Goal: Feedback & Contribution: Contribute content

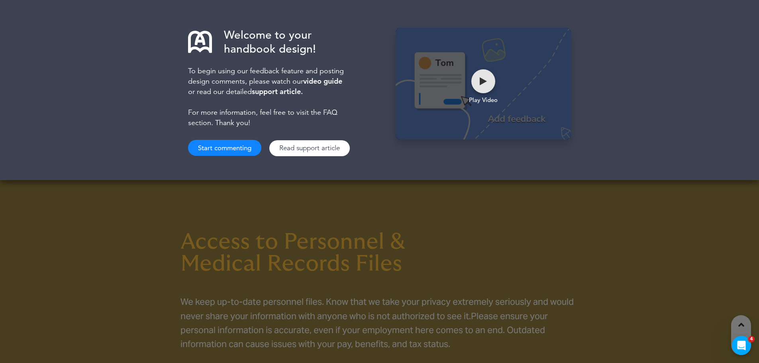
click at [485, 80] on div at bounding box center [483, 81] width 7 height 8
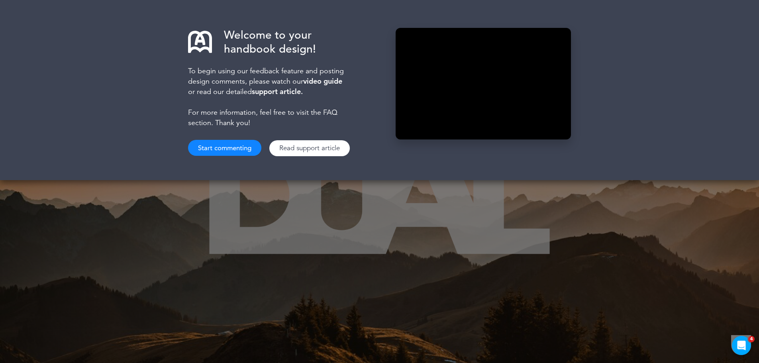
click at [213, 144] on button "Start commenting" at bounding box center [224, 148] width 73 height 16
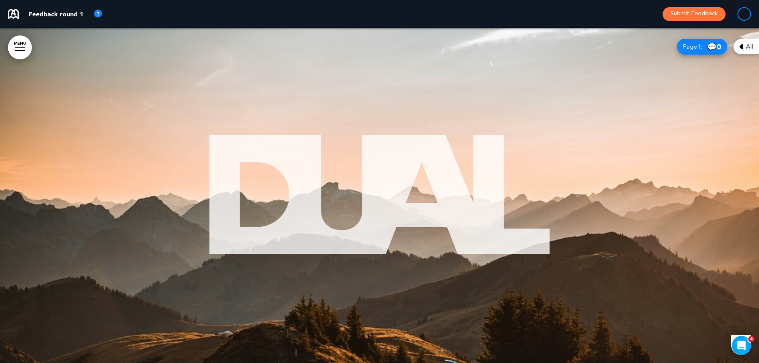
click at [23, 48] on link "MENU" at bounding box center [20, 47] width 24 height 24
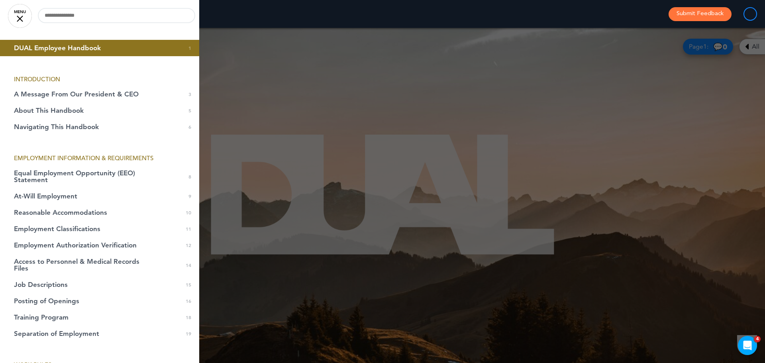
click at [16, 16] on link "MENU" at bounding box center [20, 16] width 24 height 24
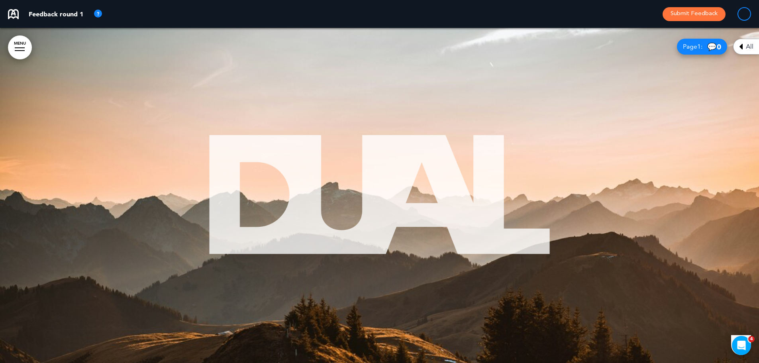
click at [40, 55] on div at bounding box center [379, 195] width 759 height 335
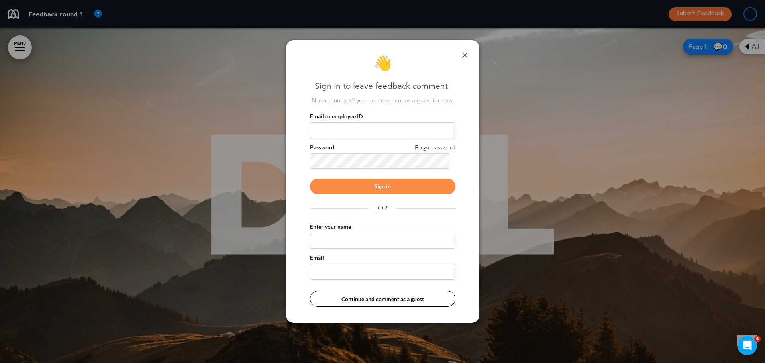
click at [383, 242] on input "Enter your name" at bounding box center [382, 241] width 145 height 16
type input "**********"
click at [374, 299] on button "Continue and comment as a guest" at bounding box center [382, 299] width 145 height 16
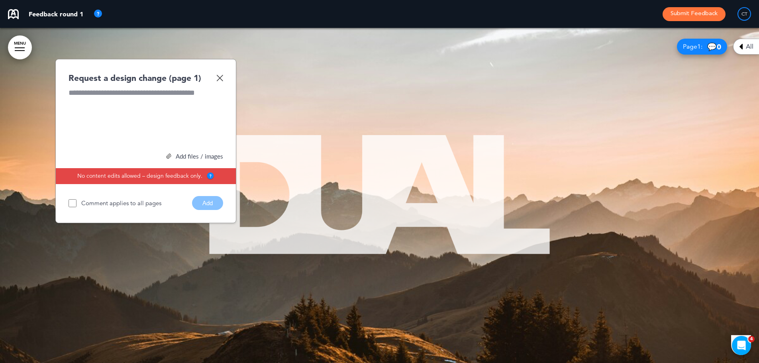
drag, startPoint x: 0, startPoint y: 0, endPoint x: 53, endPoint y: 46, distance: 69.7
click at [53, 46] on div at bounding box center [379, 195] width 759 height 335
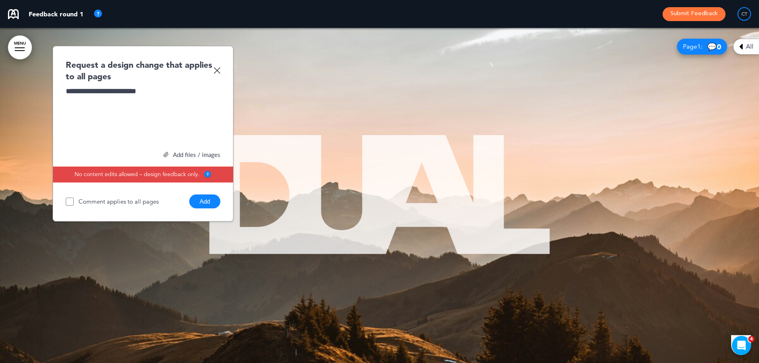
click at [205, 200] on button "Add" at bounding box center [204, 201] width 31 height 14
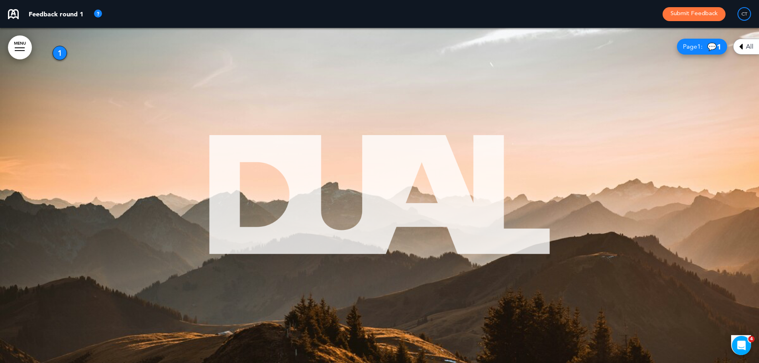
click at [585, 139] on div at bounding box center [379, 195] width 759 height 335
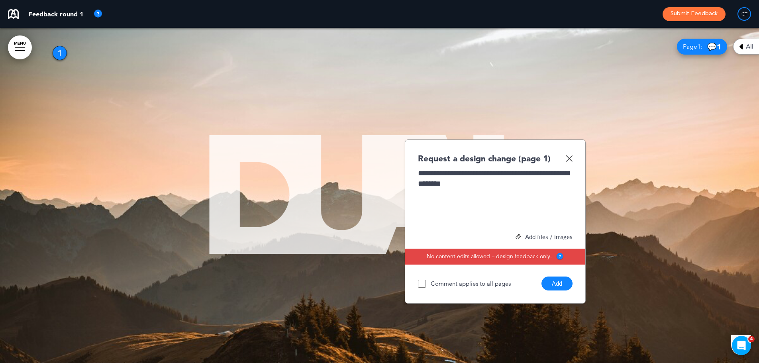
click at [560, 176] on div "**********" at bounding box center [495, 198] width 155 height 60
click at [558, 284] on button "Add" at bounding box center [556, 283] width 31 height 14
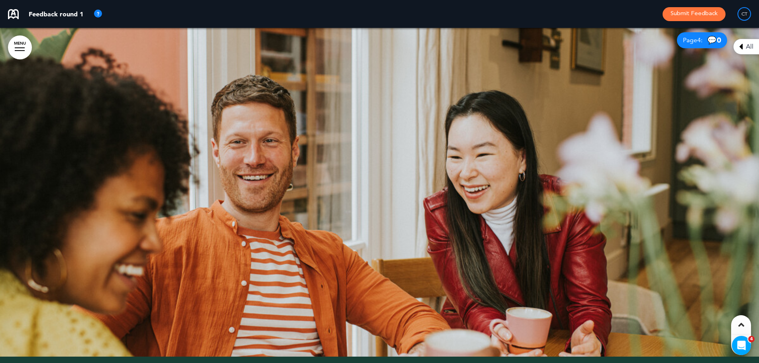
scroll to position [836, 0]
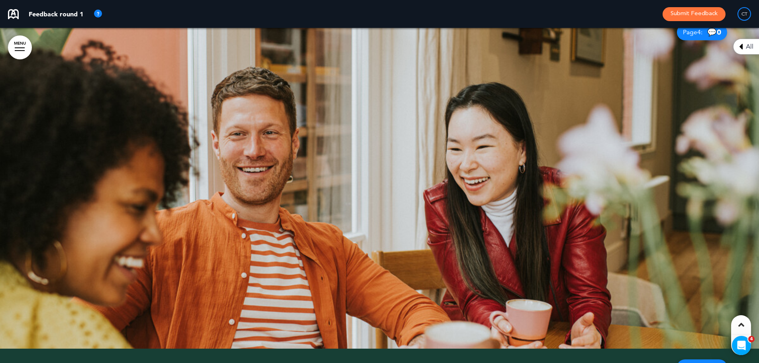
click at [582, 98] on div at bounding box center [379, 181] width 759 height 335
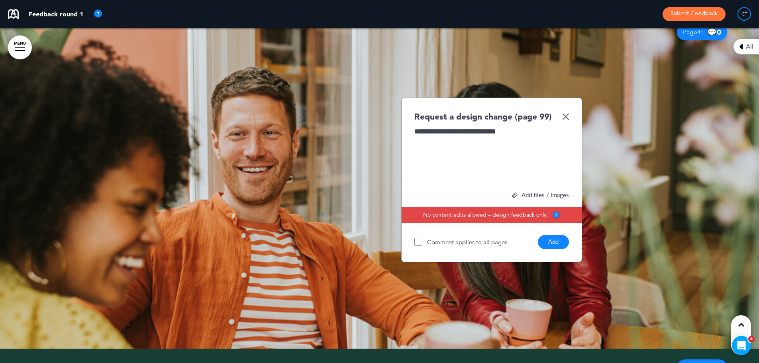
click at [551, 244] on button "Add" at bounding box center [553, 242] width 31 height 14
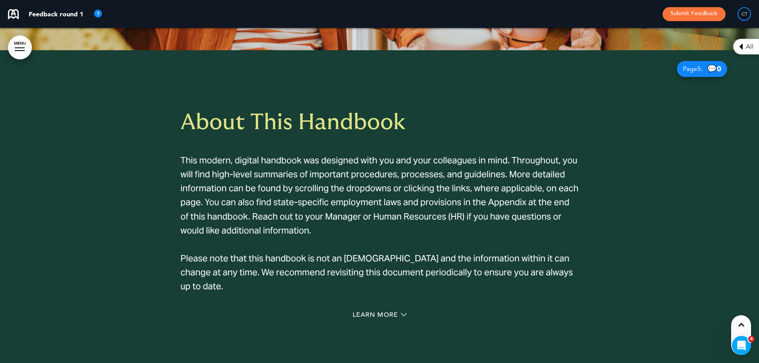
scroll to position [1155, 0]
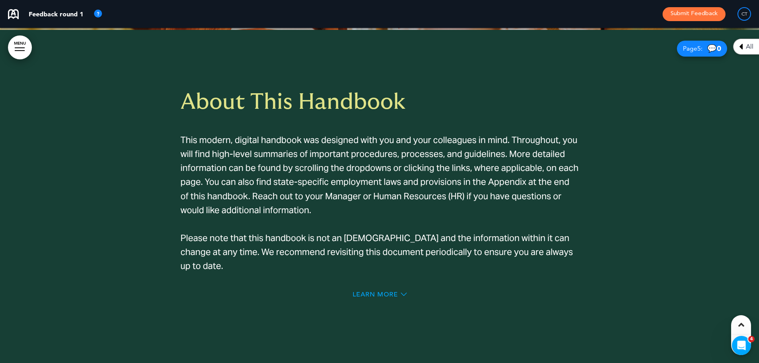
click at [377, 294] on span "Learn More" at bounding box center [374, 294] width 45 height 6
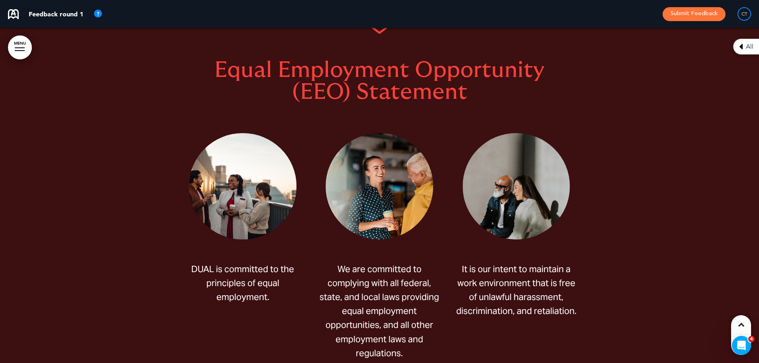
scroll to position [2987, 0]
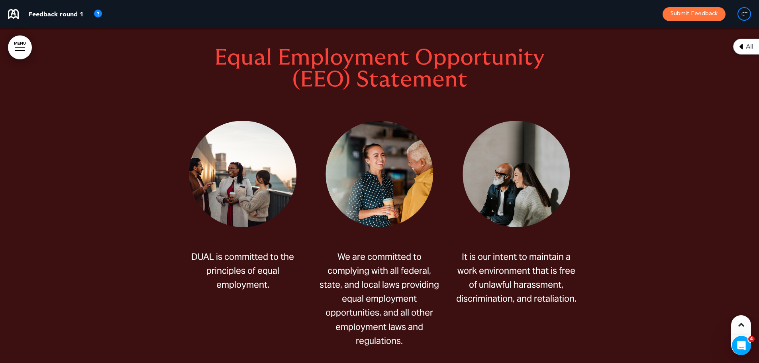
click at [626, 100] on div at bounding box center [379, 190] width 759 height 443
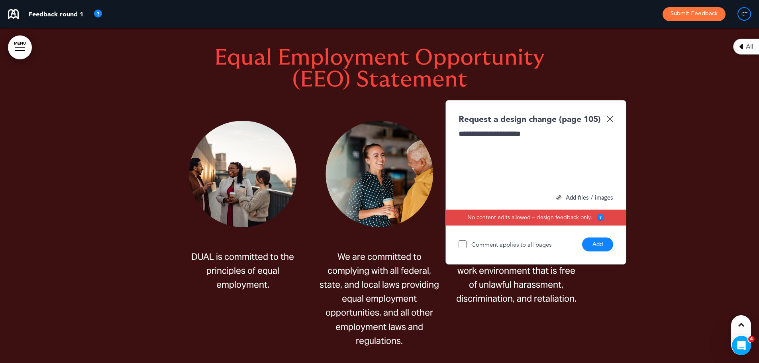
click at [599, 245] on button "Add" at bounding box center [597, 244] width 31 height 14
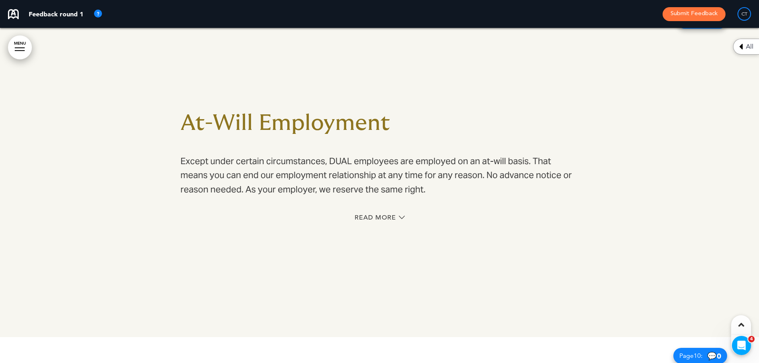
scroll to position [3465, 0]
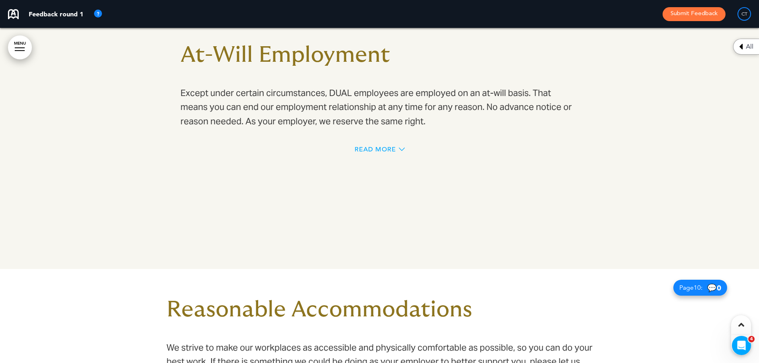
click at [382, 150] on span "Read More" at bounding box center [374, 149] width 41 height 6
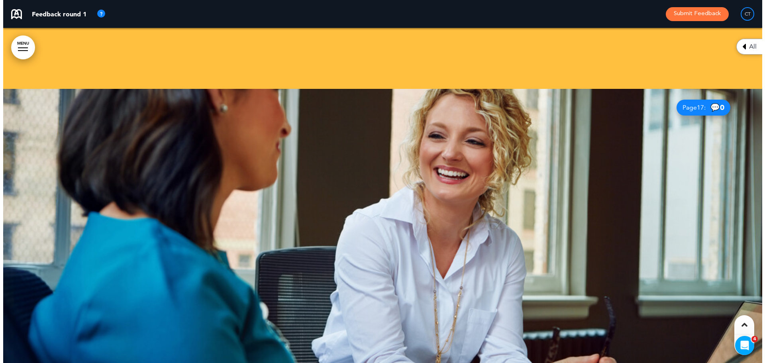
scroll to position [6452, 0]
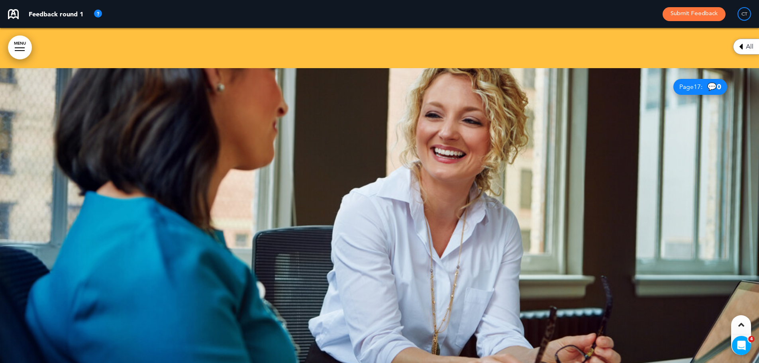
click at [18, 48] on div at bounding box center [20, 47] width 10 height 1
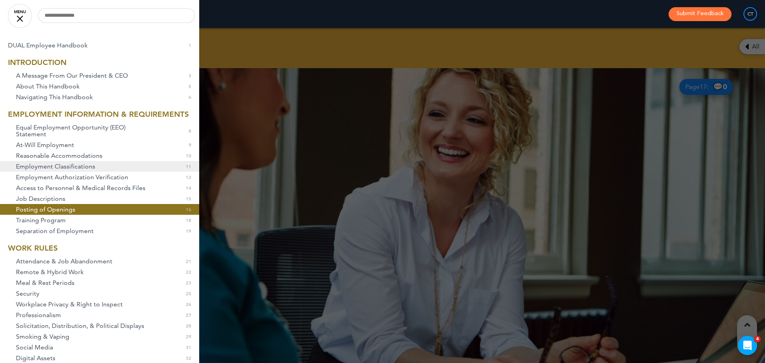
click at [64, 170] on span "Employment Classifications" at bounding box center [55, 166] width 79 height 7
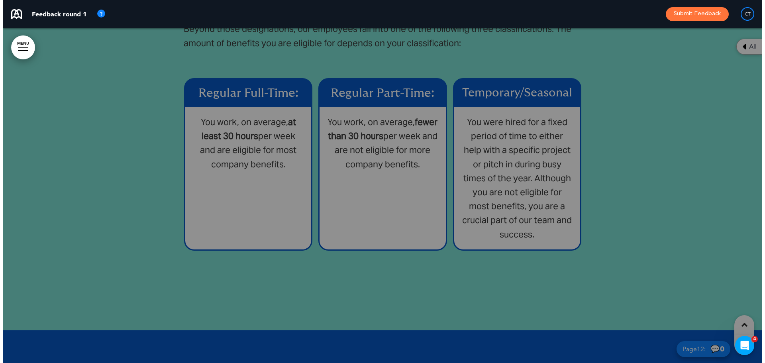
scroll to position [4269, 0]
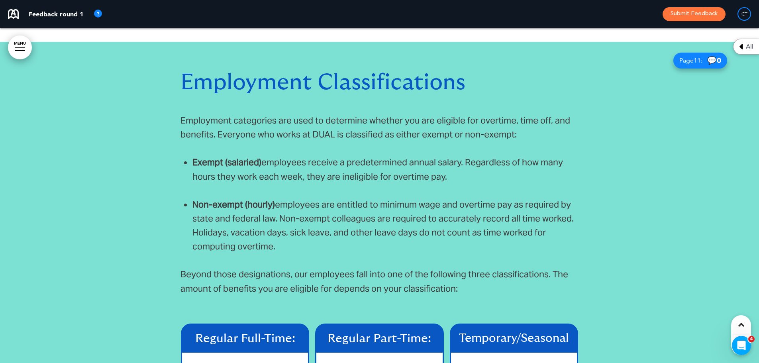
click at [14, 49] on link "MENU" at bounding box center [20, 47] width 24 height 24
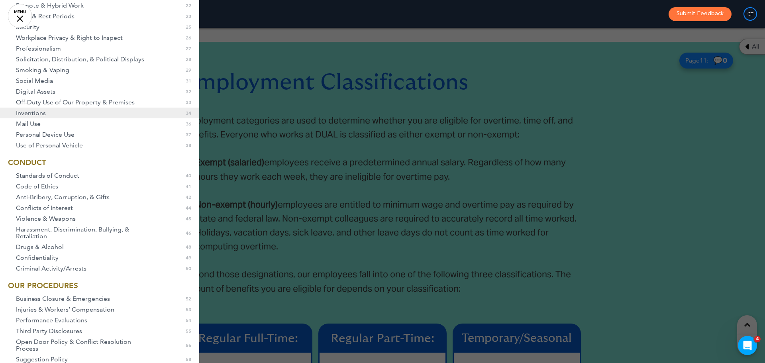
scroll to position [319, 0]
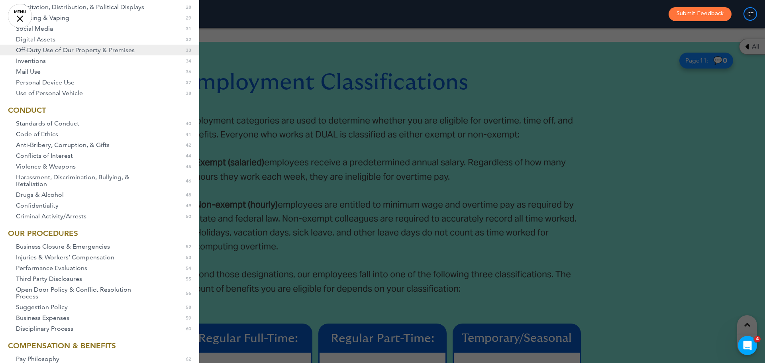
click at [61, 53] on span "Off-Duty Use of Our Property & Premises" at bounding box center [75, 50] width 119 height 7
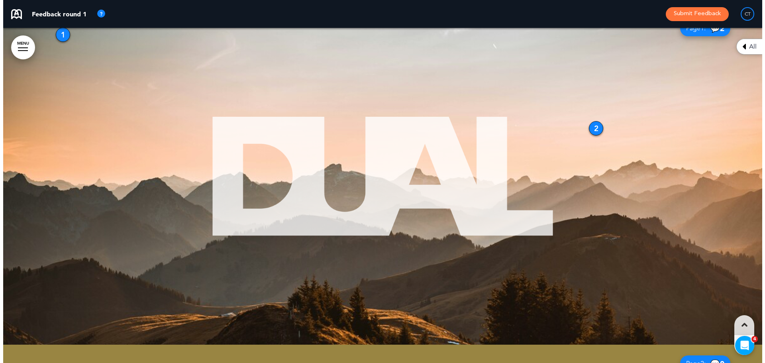
scroll to position [0, 0]
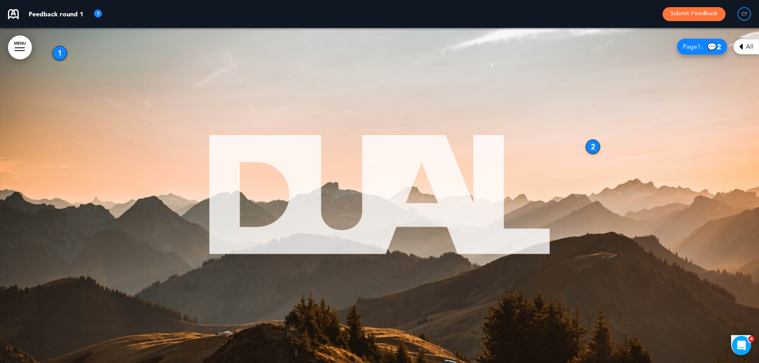
click at [60, 53] on div "1" at bounding box center [60, 53] width 14 height 14
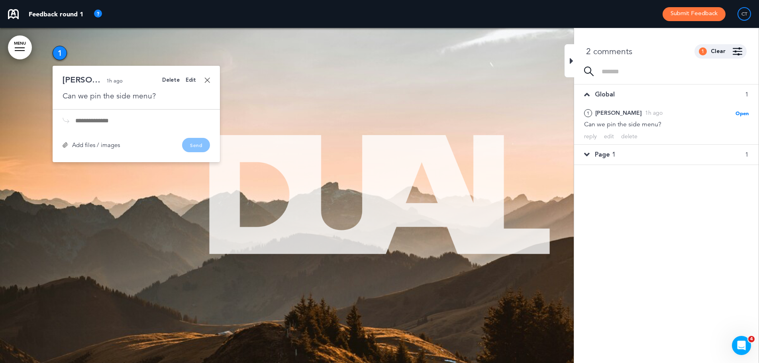
click at [21, 51] on div at bounding box center [20, 50] width 10 height 1
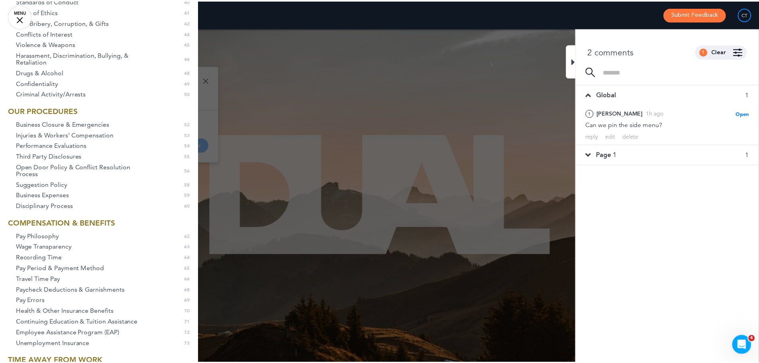
scroll to position [279, 0]
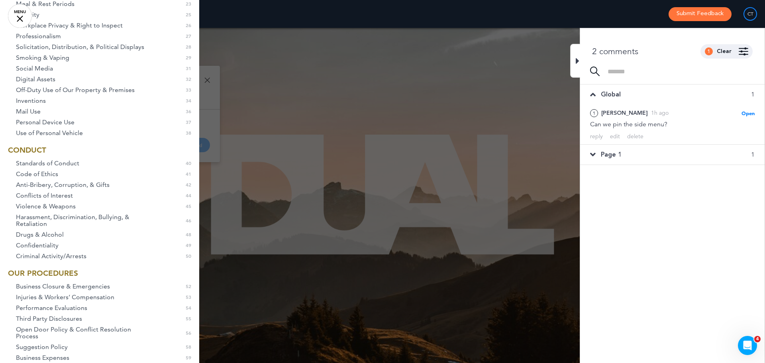
click at [291, 78] on div at bounding box center [382, 181] width 765 height 363
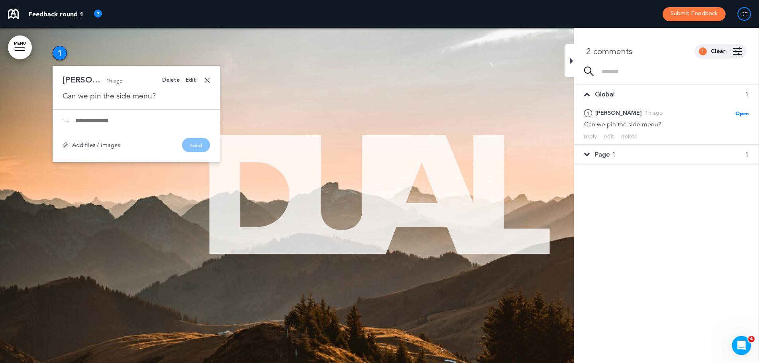
click at [462, 110] on div at bounding box center [379, 195] width 759 height 335
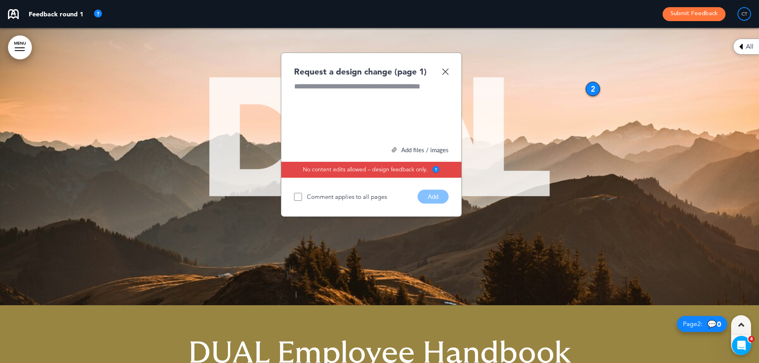
scroll to position [0, 0]
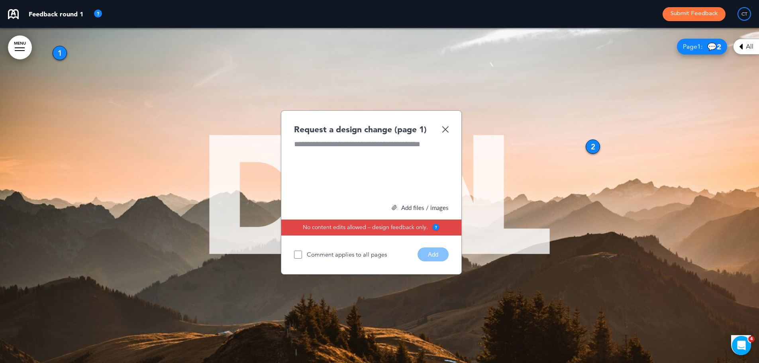
click at [444, 128] on img at bounding box center [445, 129] width 7 height 7
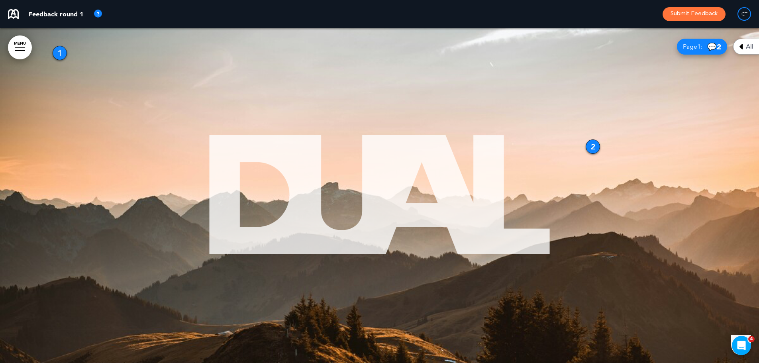
click at [592, 147] on div "2" at bounding box center [592, 146] width 14 height 14
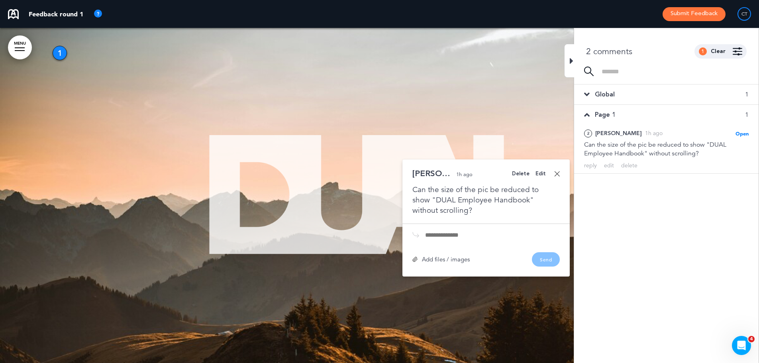
click at [559, 174] on link at bounding box center [557, 174] width 6 height 6
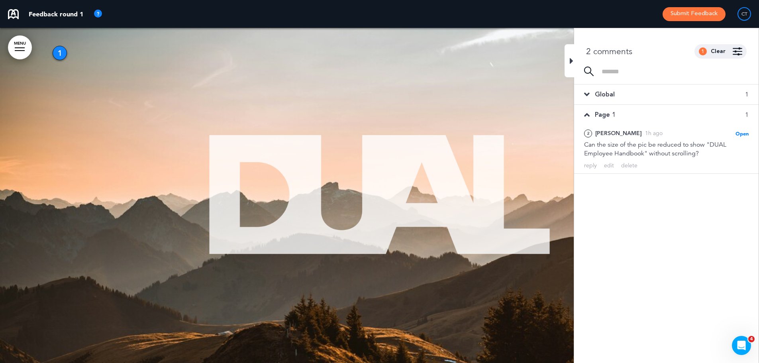
click at [548, 166] on div at bounding box center [379, 195] width 759 height 335
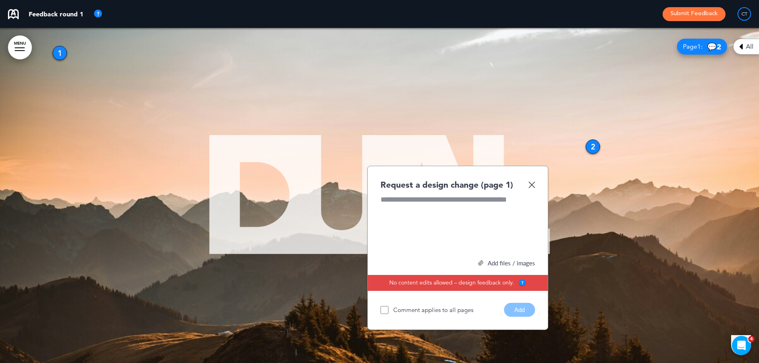
click at [532, 186] on img at bounding box center [531, 184] width 7 height 7
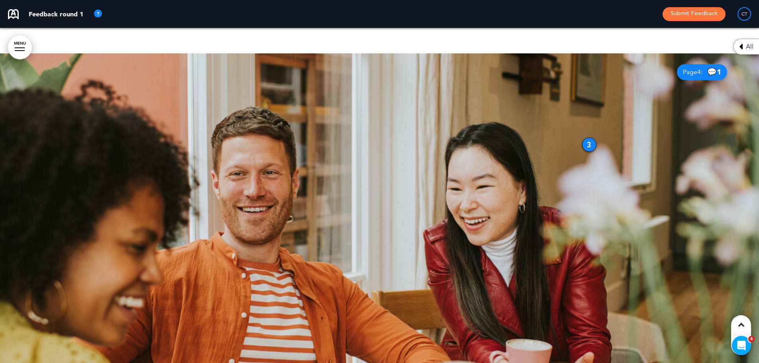
scroll to position [836, 0]
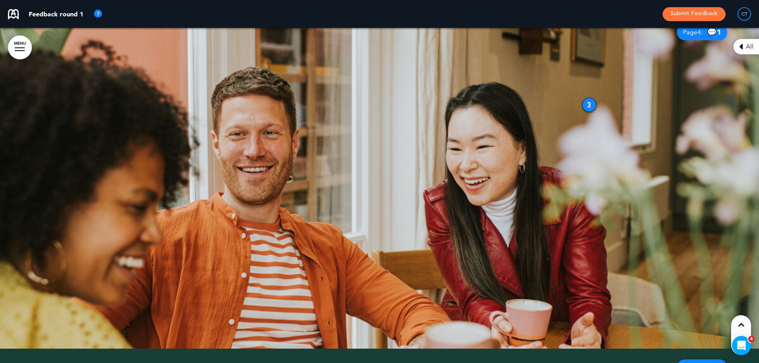
click at [589, 100] on div "3" at bounding box center [589, 105] width 14 height 14
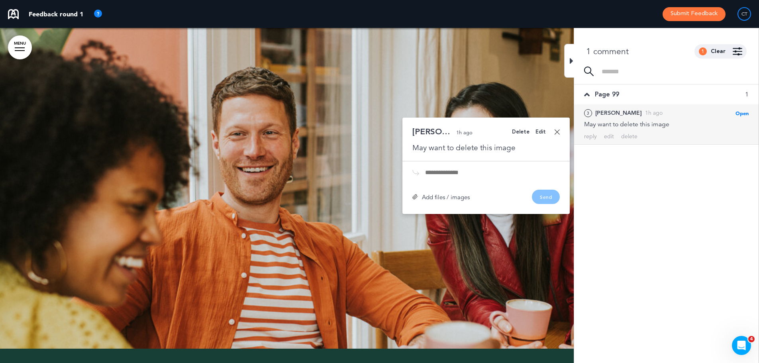
click at [589, 102] on div "Page 99 1" at bounding box center [666, 94] width 184 height 20
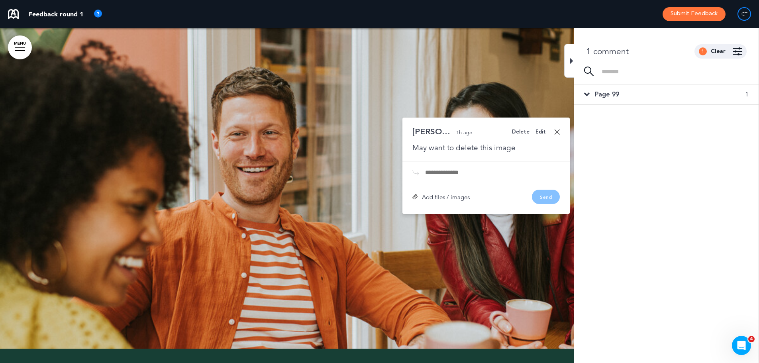
click at [491, 74] on div at bounding box center [379, 181] width 759 height 335
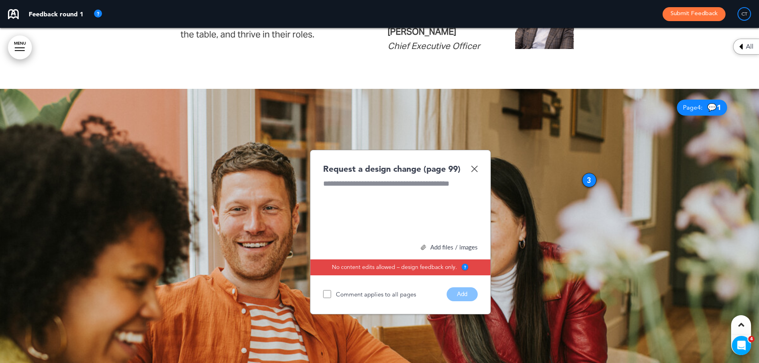
scroll to position [757, 0]
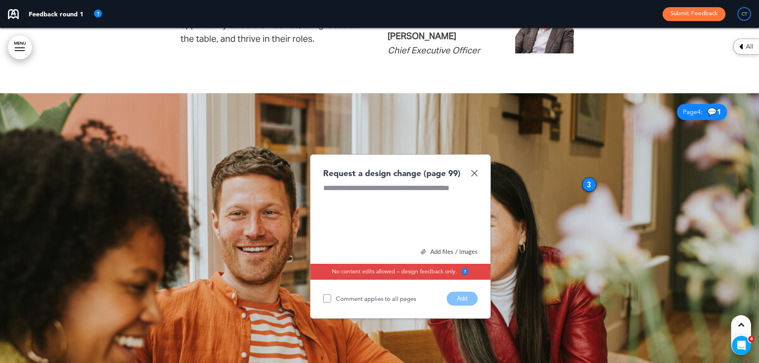
click at [476, 173] on img at bounding box center [474, 173] width 7 height 7
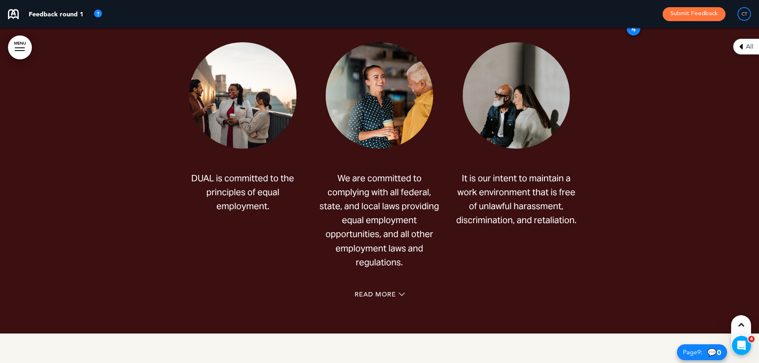
scroll to position [3067, 0]
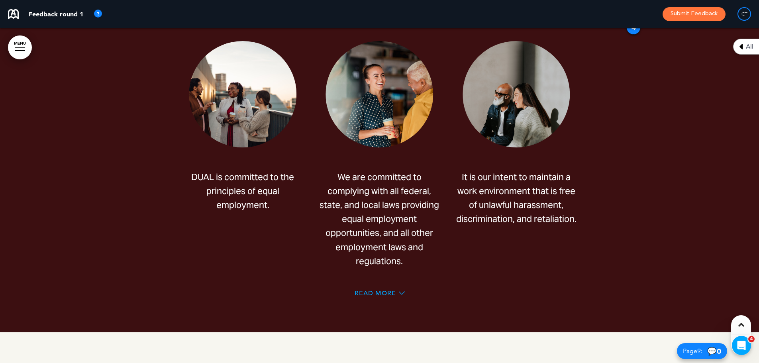
click at [362, 290] on span "Read More" at bounding box center [374, 293] width 41 height 6
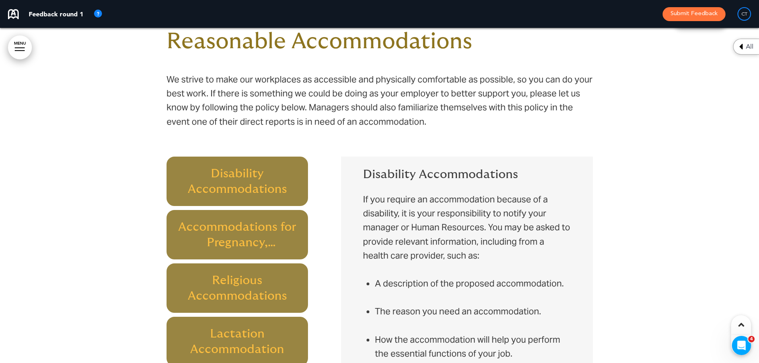
scroll to position [4222, 0]
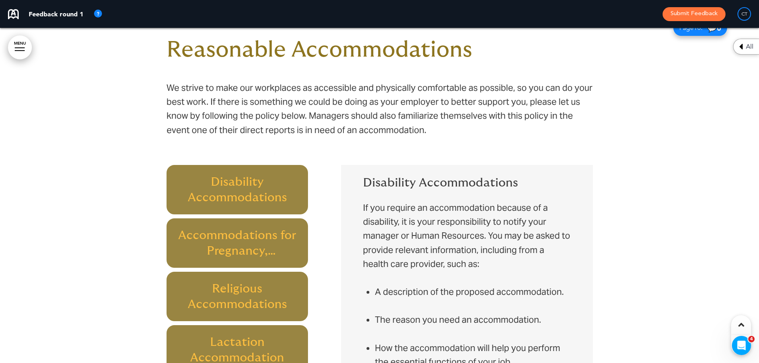
click at [275, 250] on h6 "Accommodations for Pregnancy, Childbirth, or Related Medical Conditions" at bounding box center [237, 242] width 123 height 31
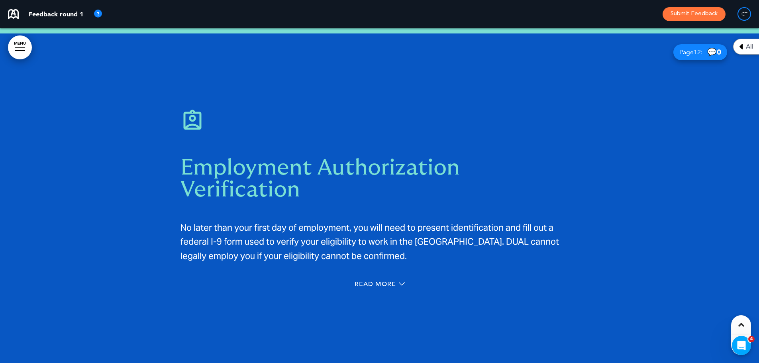
scroll to position [5218, 0]
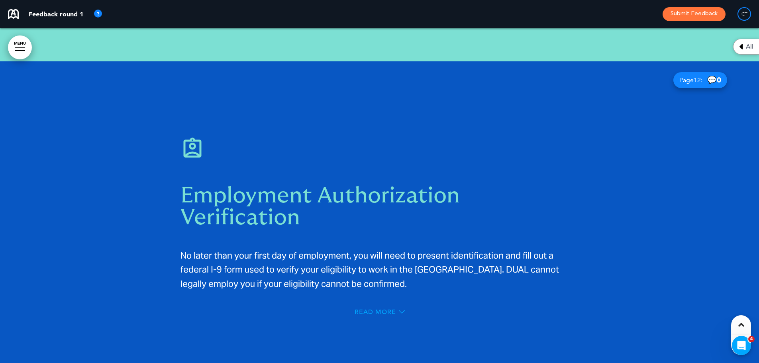
click at [376, 309] on span "Read More" at bounding box center [374, 312] width 41 height 6
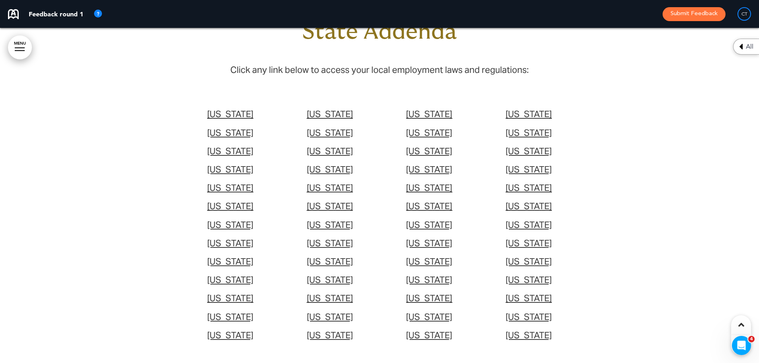
scroll to position [35377, 0]
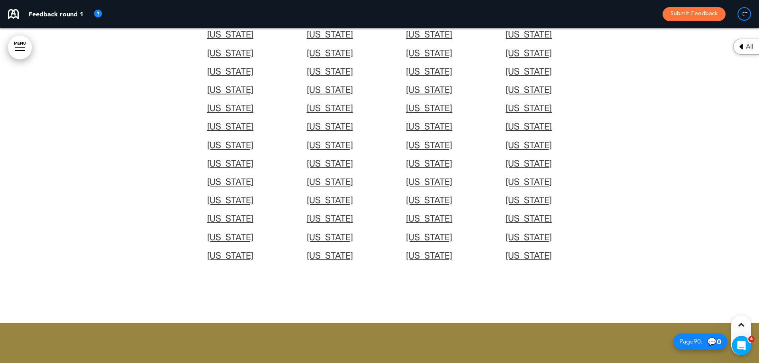
click at [218, 59] on span "[US_STATE]" at bounding box center [230, 52] width 46 height 11
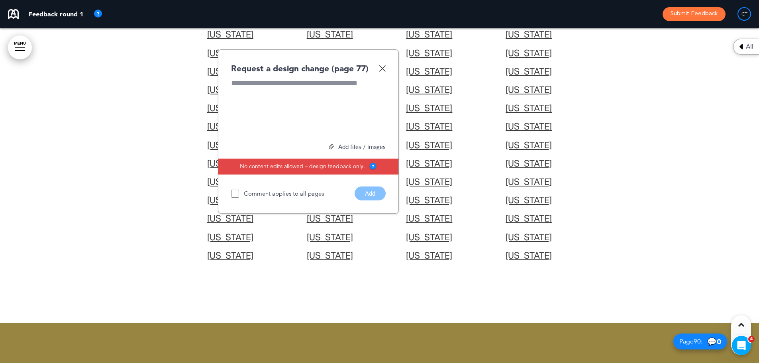
click at [384, 72] on img at bounding box center [382, 68] width 7 height 7
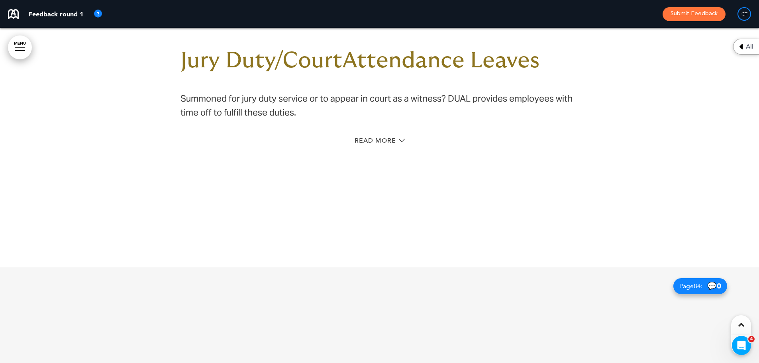
scroll to position [32958, 0]
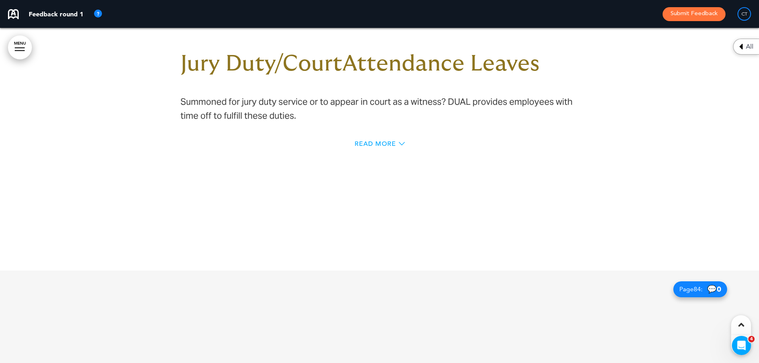
click at [375, 147] on span "Read More" at bounding box center [374, 144] width 41 height 6
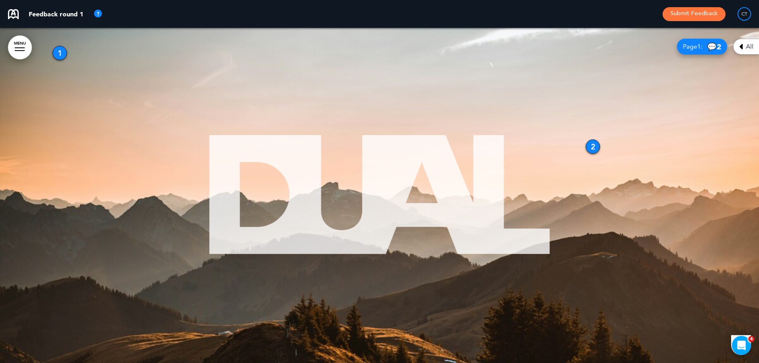
scroll to position [0, 0]
